Goal: Task Accomplishment & Management: Manage account settings

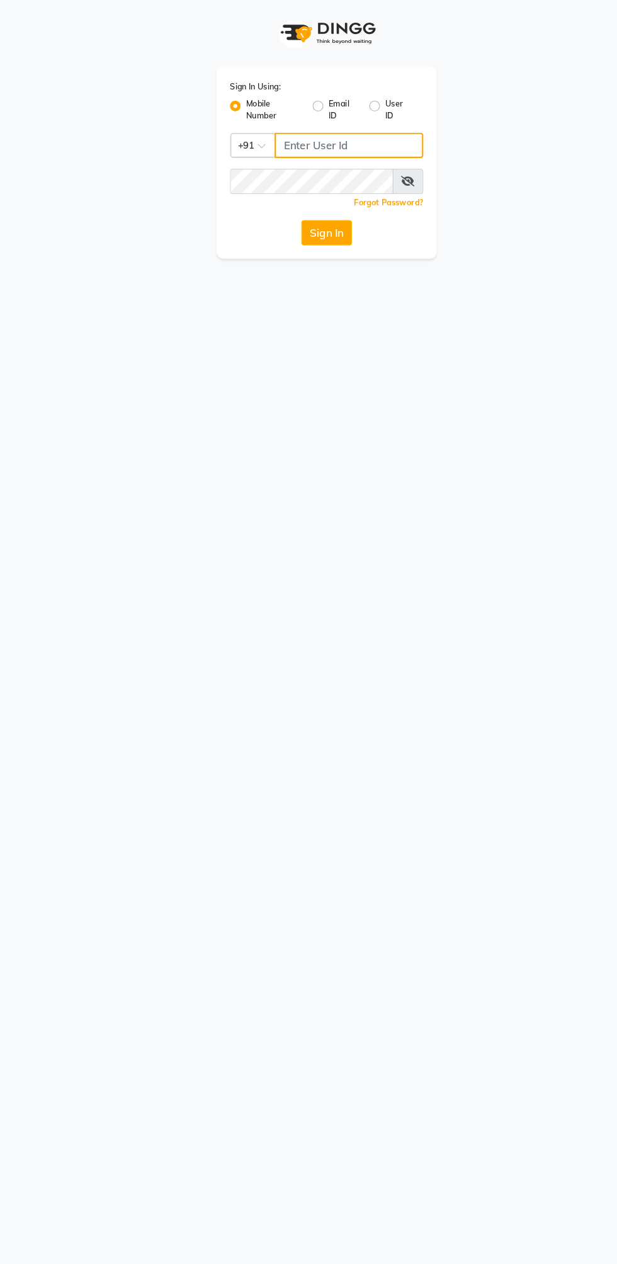
click at [322, 132] on input "Username" at bounding box center [329, 137] width 140 height 24
type input "9372641206"
click at [285, 208] on button "Sign In" at bounding box center [309, 220] width 48 height 24
click at [302, 215] on div "Sign In" at bounding box center [308, 220] width 183 height 24
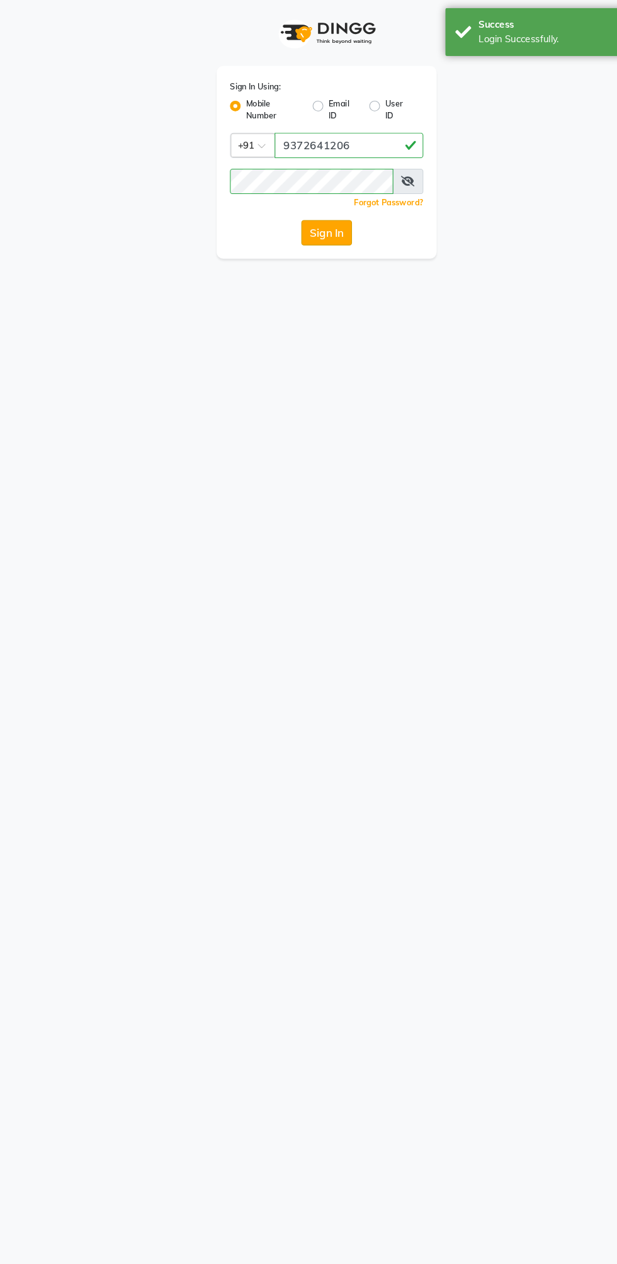
click at [316, 227] on button "Sign In" at bounding box center [309, 220] width 48 height 24
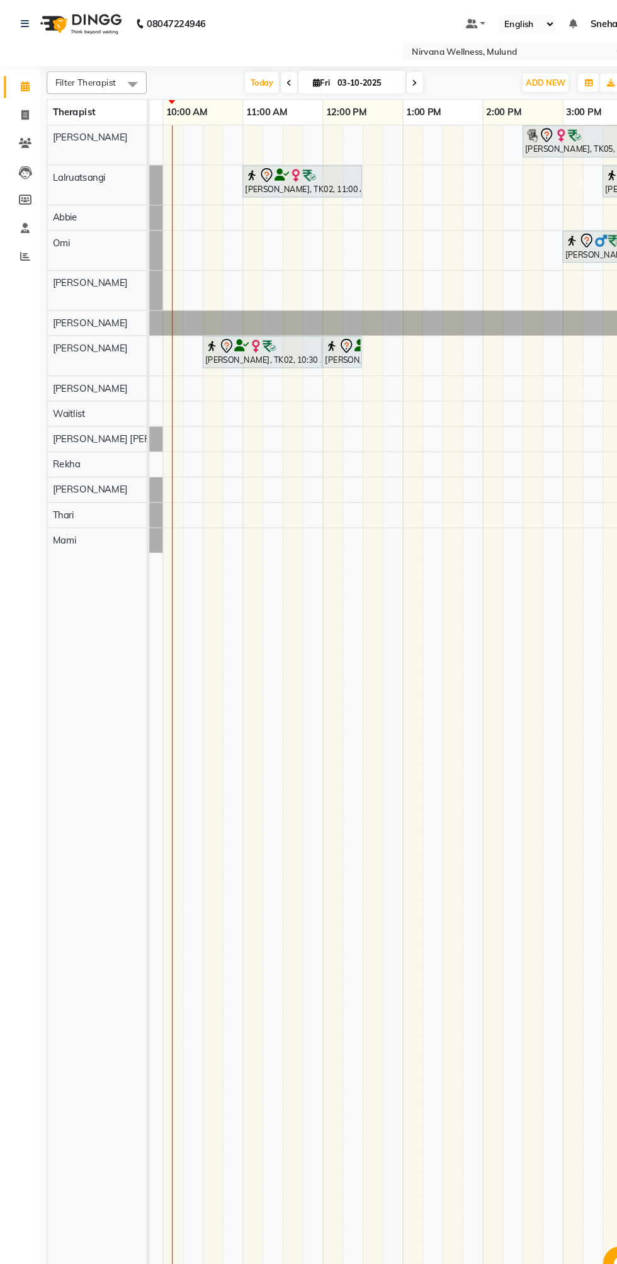
scroll to position [0, 75]
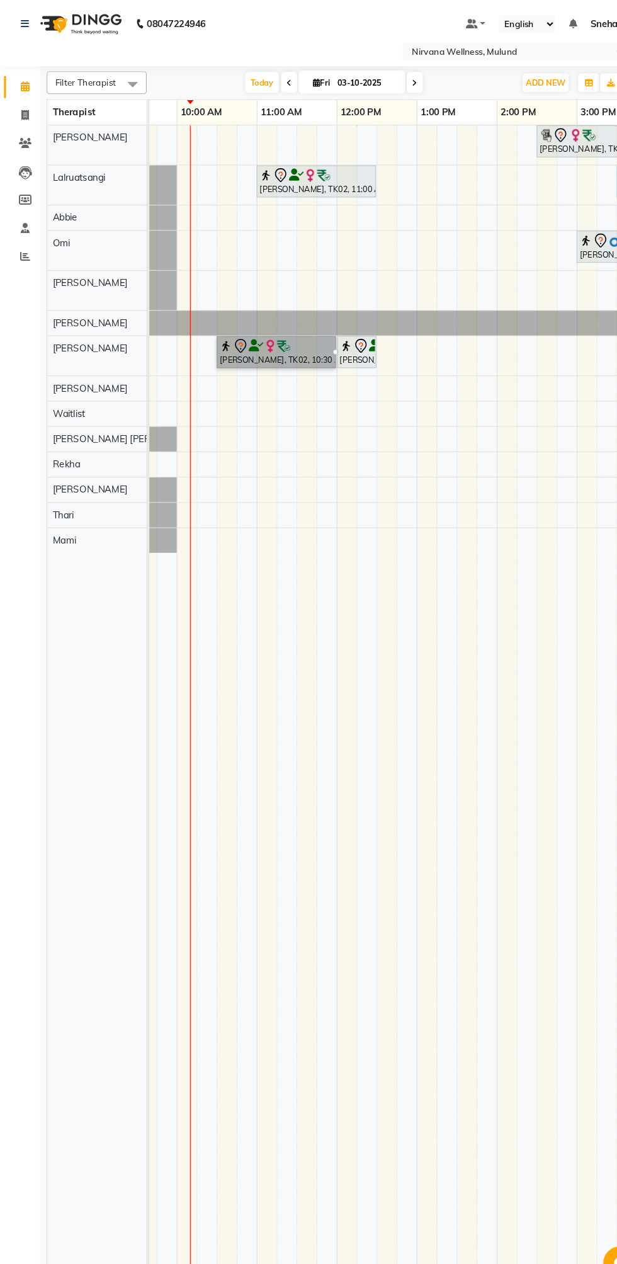
click at [270, 338] on link "[PERSON_NAME], TK02, 10:30 AM-12:00 PM, Deep Tissue 90 Min" at bounding box center [261, 332] width 113 height 30
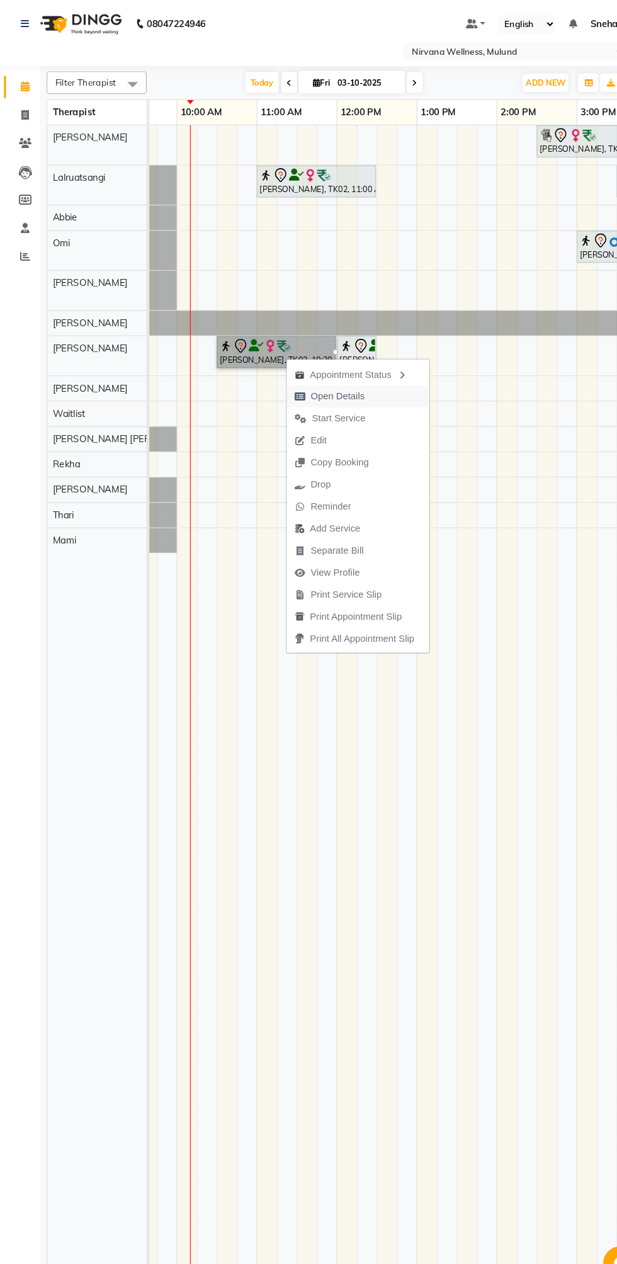
click at [340, 377] on span "Open Details" at bounding box center [318, 374] width 51 height 13
select select "7"
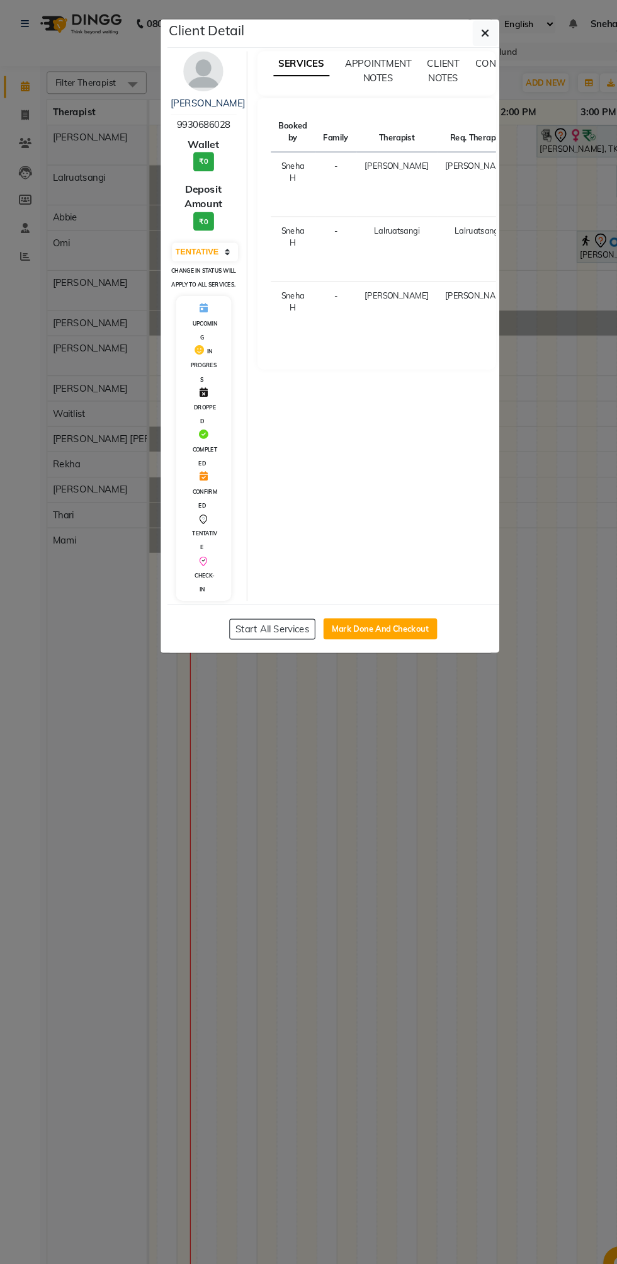
click at [467, 821] on ngb-modal-window "Client Detail [PERSON_NAME] 9930686028 Wallet ₹0 Deposit Amount ₹0 Select IN SE…" at bounding box center [308, 632] width 617 height 1264
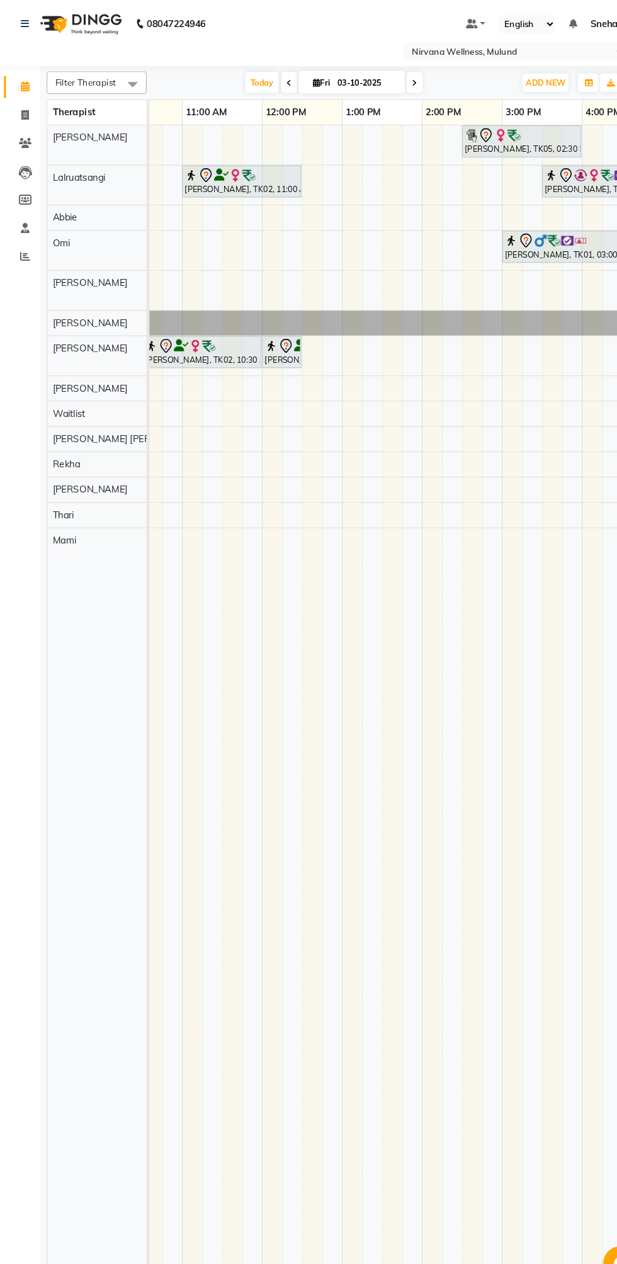
scroll to position [0, 122]
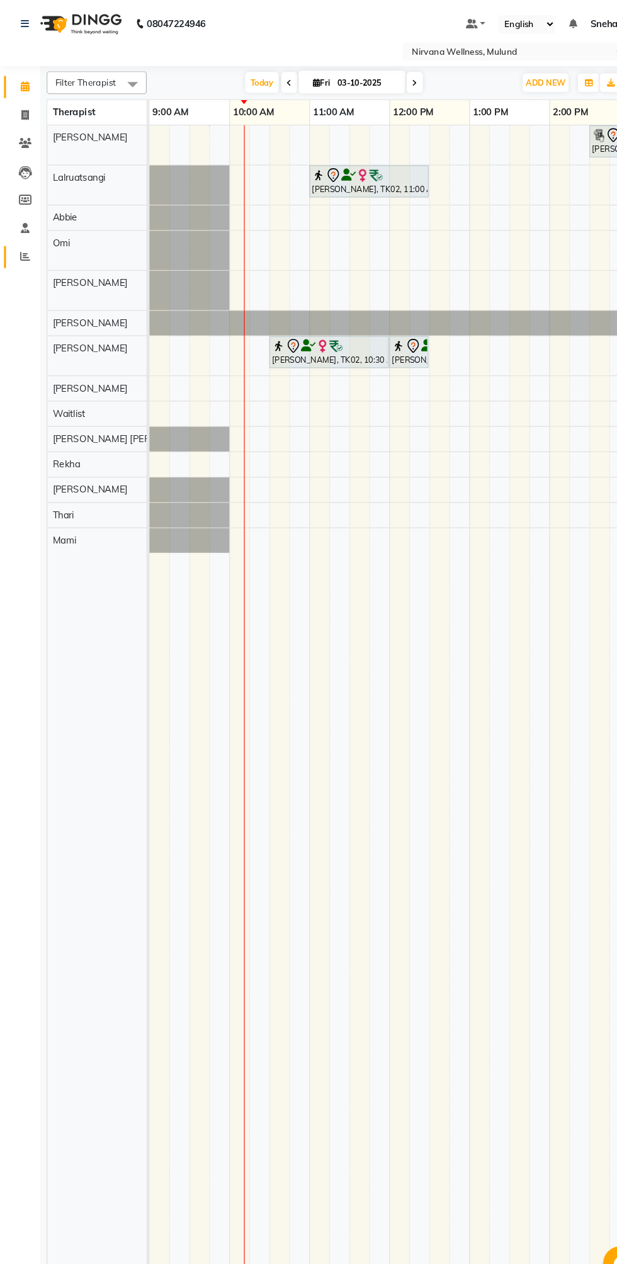
click at [23, 242] on icon at bounding box center [23, 241] width 9 height 9
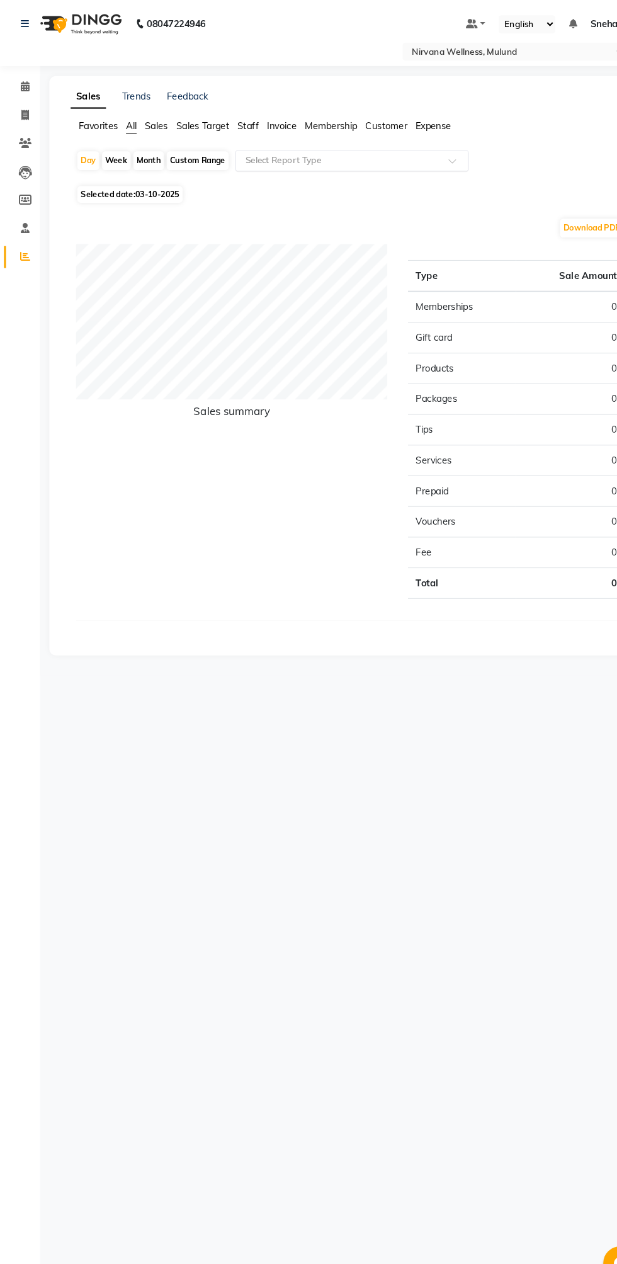
click at [402, 152] on input "text" at bounding box center [319, 151] width 181 height 13
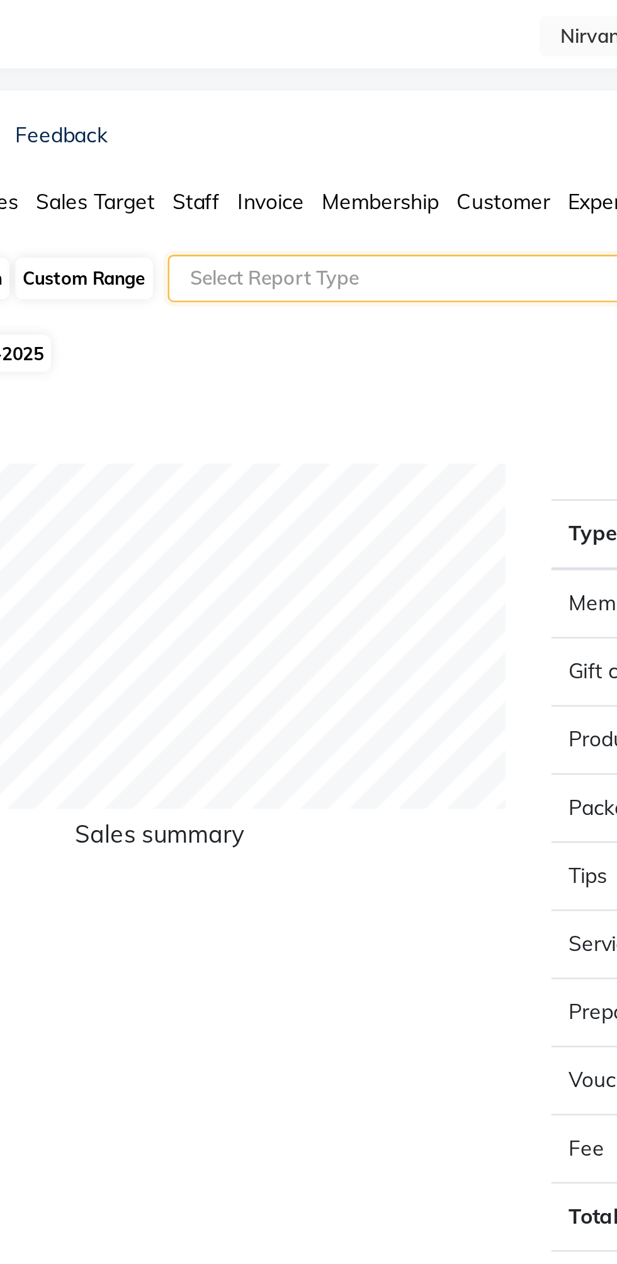
click at [296, 79] on div "Sales Trends Feedback Favorites All Sales Sales Target Staff Invoice Membership…" at bounding box center [334, 345] width 574 height 547
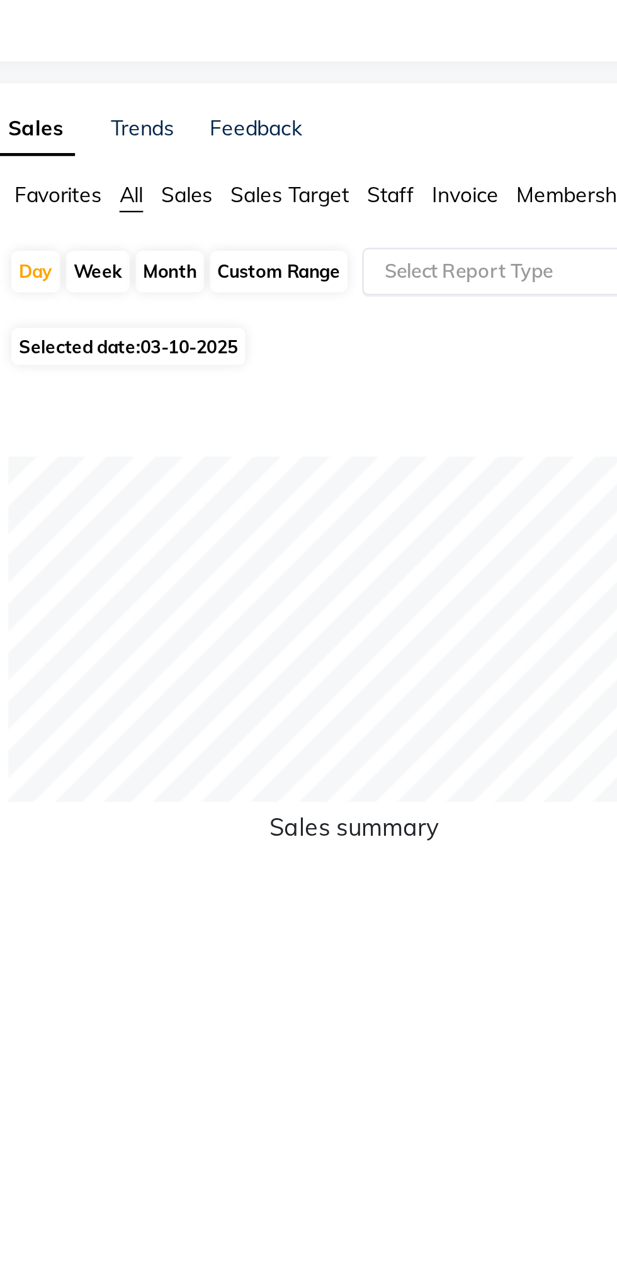
click at [259, 148] on input "text" at bounding box center [319, 151] width 181 height 13
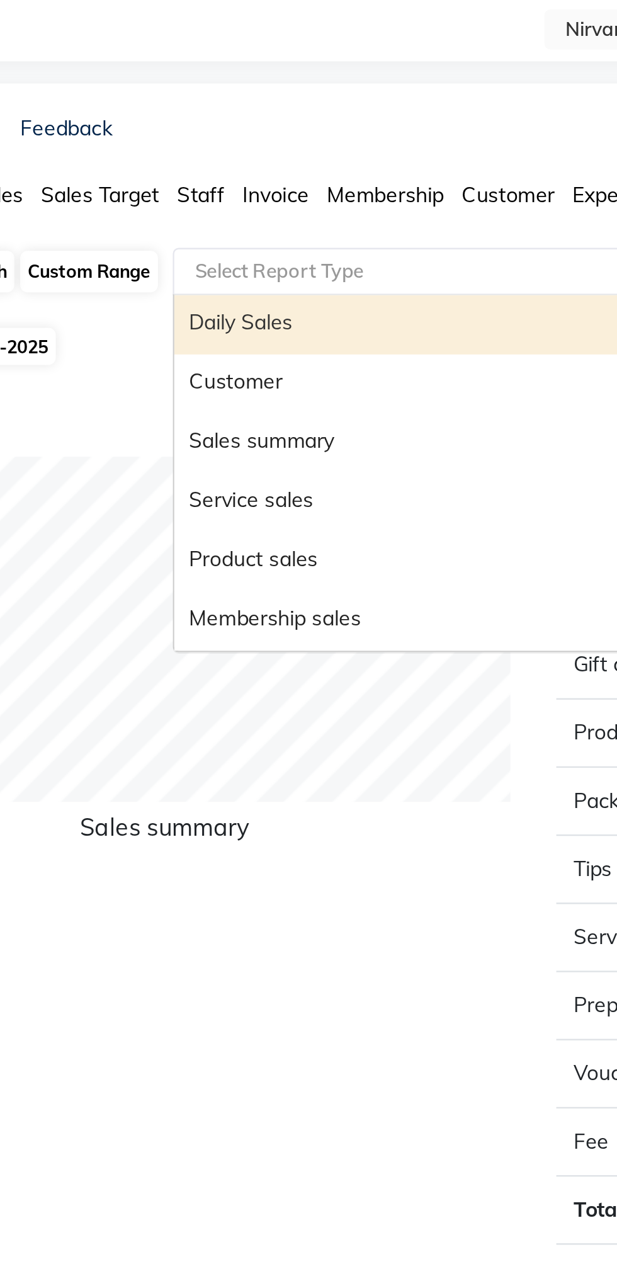
click at [324, 147] on input "text" at bounding box center [319, 151] width 181 height 13
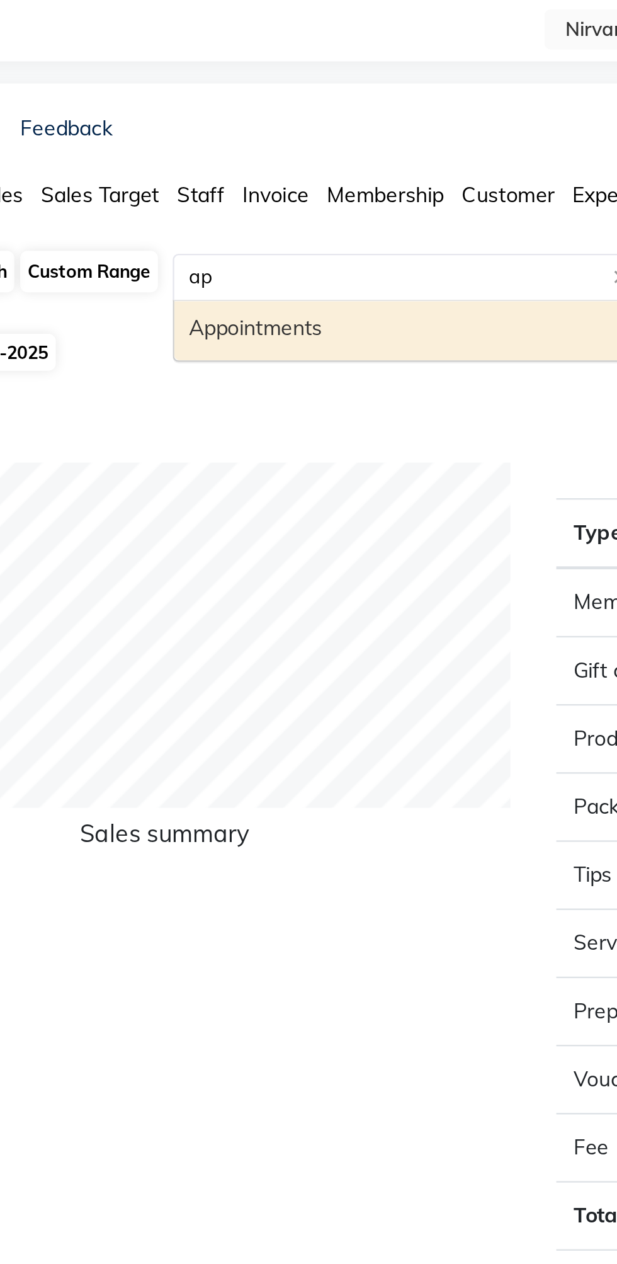
type input "app"
click at [305, 173] on div "Appointments" at bounding box center [332, 176] width 219 height 25
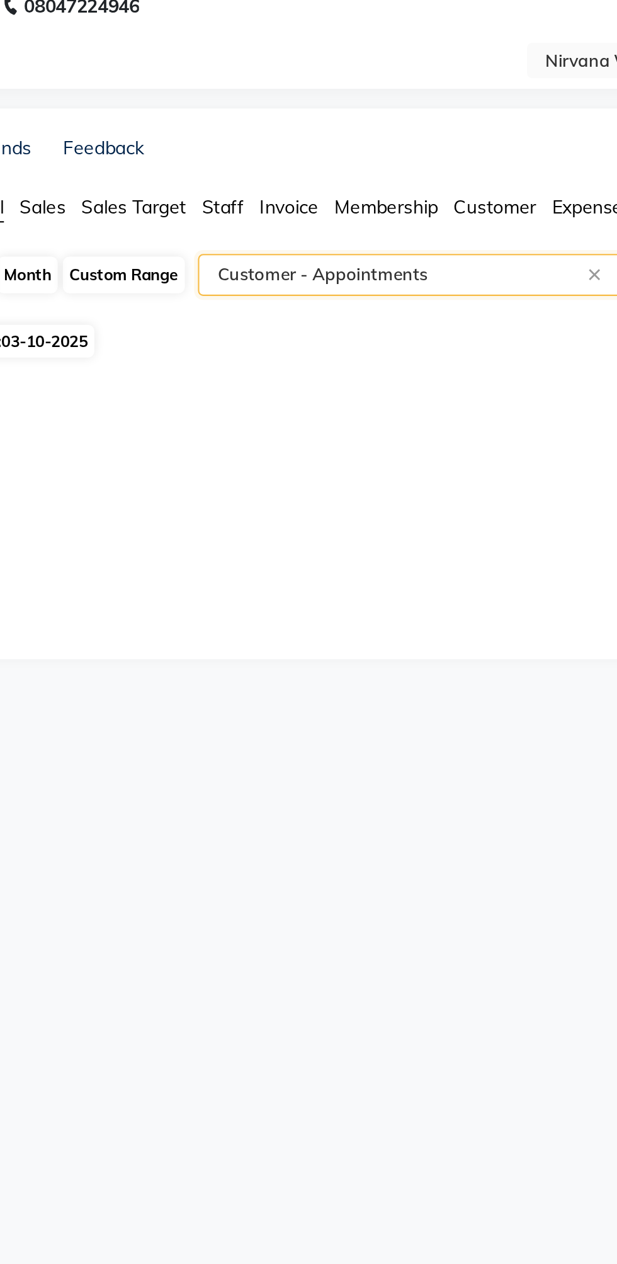
select select "full_report"
select select "csv"
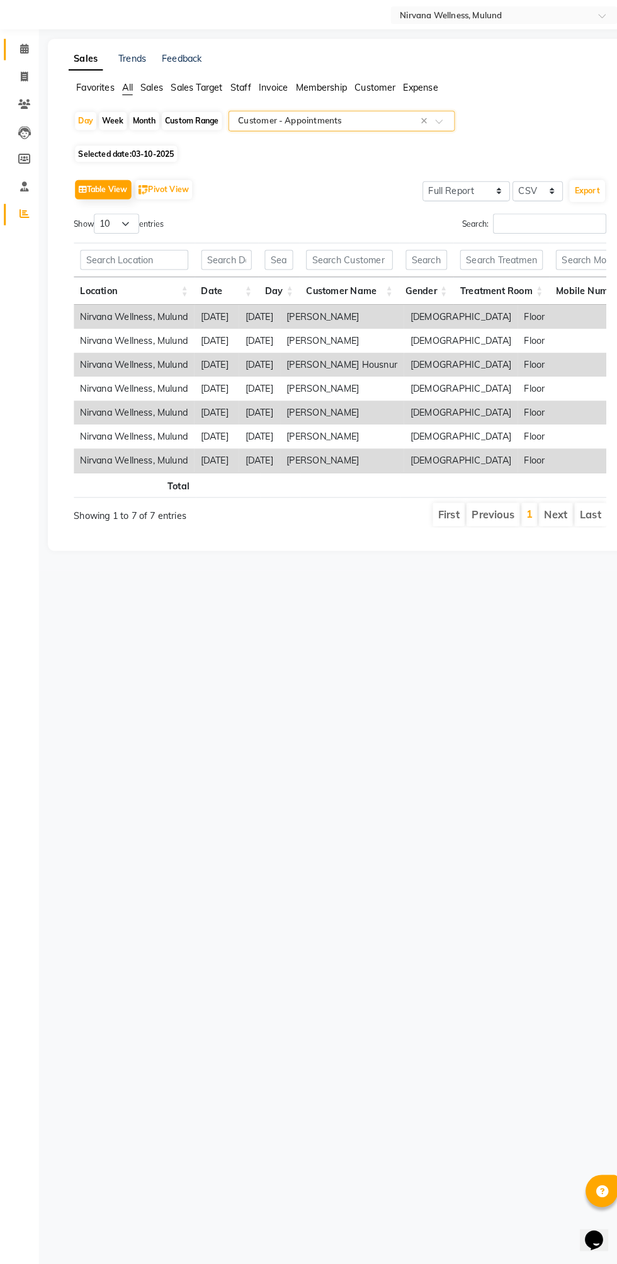
click at [27, 75] on span at bounding box center [24, 82] width 22 height 14
